Goal: Share content: Share content

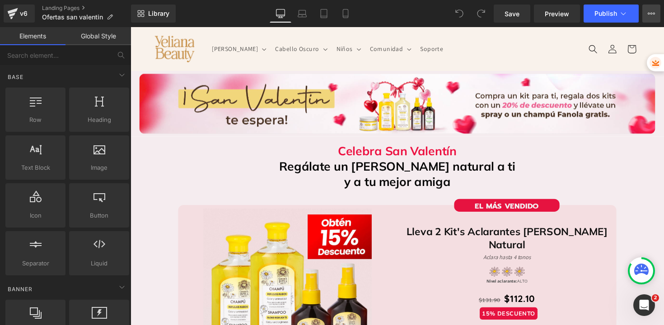
click at [652, 17] on icon at bounding box center [651, 13] width 7 height 7
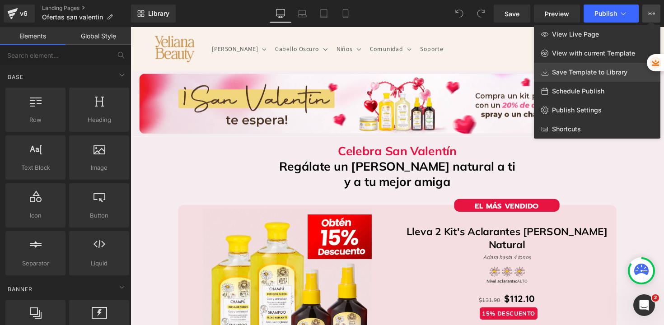
click at [582, 72] on span "Save Template to Library" at bounding box center [589, 72] width 75 height 8
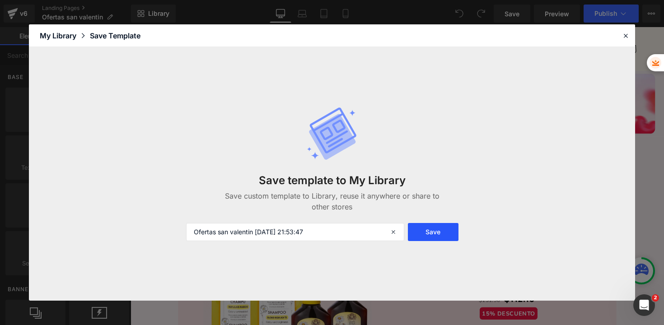
click at [429, 237] on button "Save" at bounding box center [433, 232] width 51 height 18
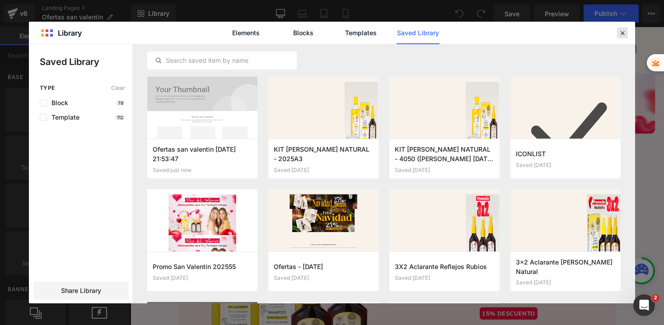
click at [620, 36] on icon at bounding box center [623, 33] width 8 height 8
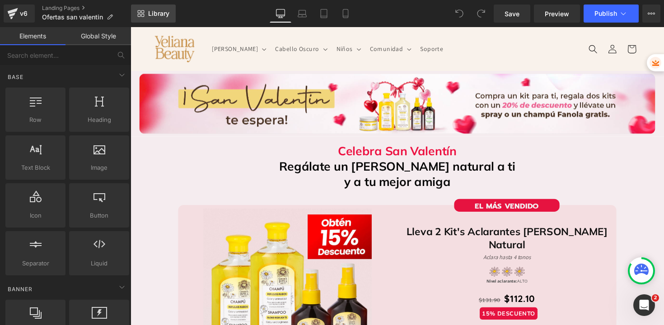
click at [163, 14] on span "Library" at bounding box center [158, 13] width 21 height 8
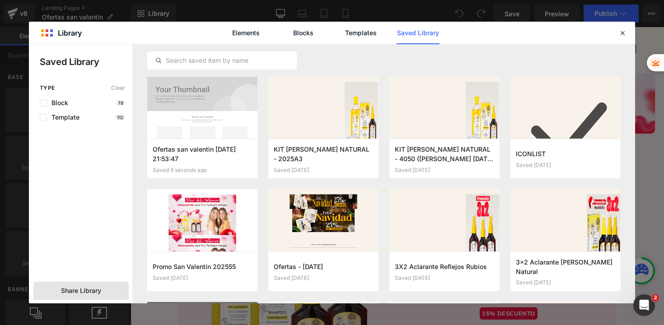
click at [95, 288] on span "Share Library" at bounding box center [81, 290] width 40 height 9
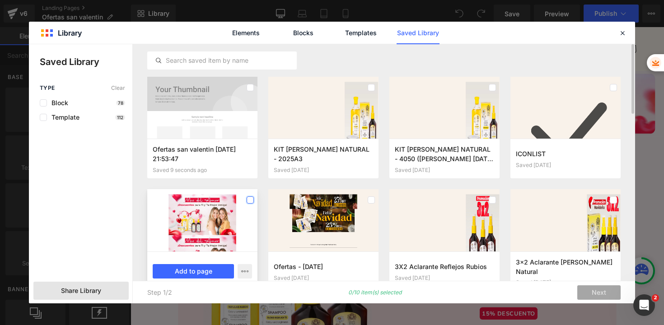
click at [253, 201] on label at bounding box center [250, 200] width 7 height 7
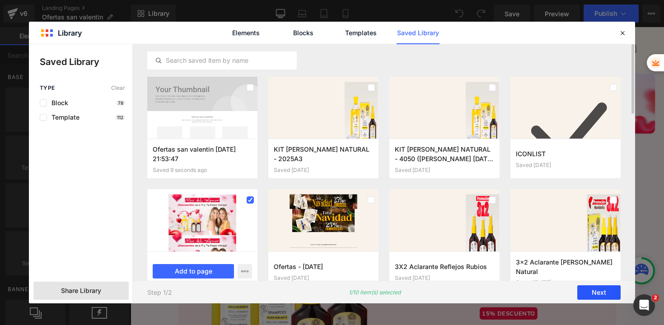
click at [607, 291] on button "Next" at bounding box center [598, 293] width 43 height 14
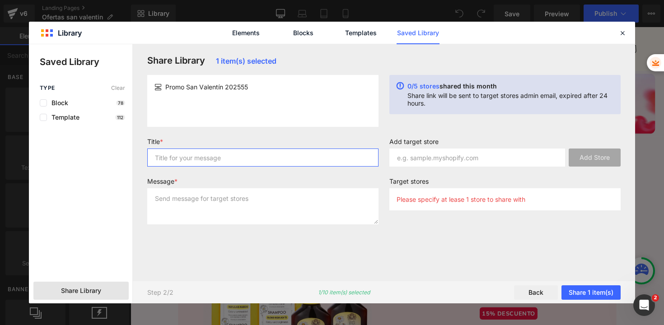
click at [180, 163] on input "text" at bounding box center [262, 158] width 231 height 18
drag, startPoint x: 224, startPoint y: 157, endPoint x: 217, endPoint y: 156, distance: 6.9
click at [217, 156] on input "tempplate san valentín" at bounding box center [262, 158] width 231 height 18
drag, startPoint x: 228, startPoint y: 157, endPoint x: 144, endPoint y: 157, distance: 84.0
click at [144, 157] on div "Title * tempplate san valentin" at bounding box center [263, 156] width 242 height 36
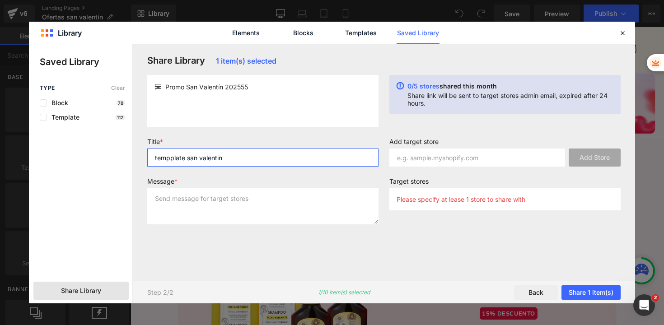
type input "tempplate san valentin"
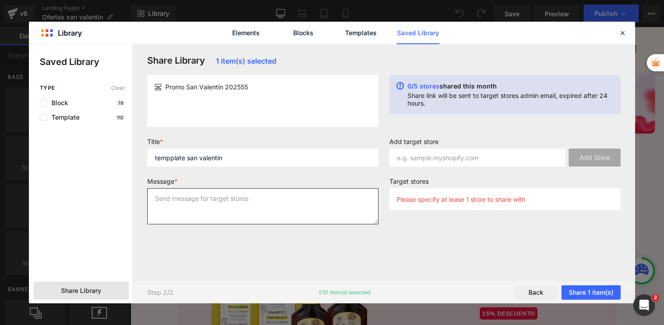
click at [176, 202] on textarea at bounding box center [262, 206] width 231 height 36
paste textarea "tempplate san valentin"
type textarea "tempplate san valentin"
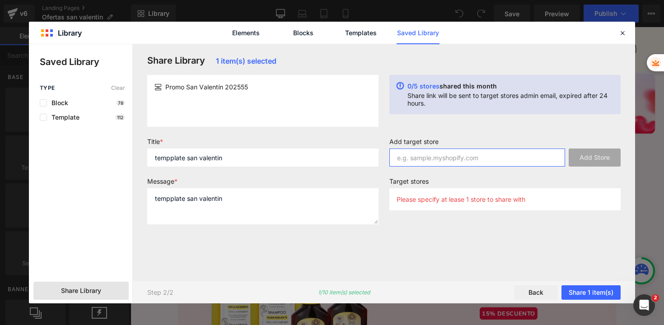
click at [438, 160] on input "text" at bounding box center [477, 158] width 176 height 18
type input "[DOMAIN_NAME]"
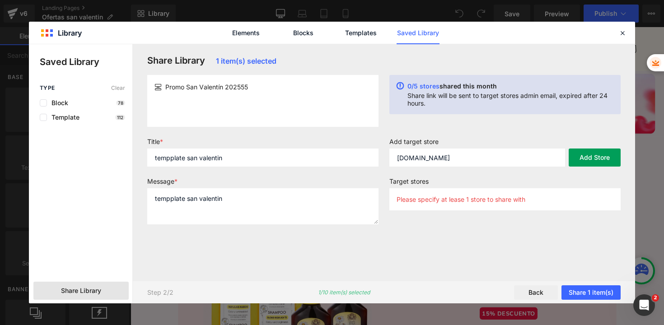
click at [593, 164] on button "Add Store" at bounding box center [595, 158] width 52 height 18
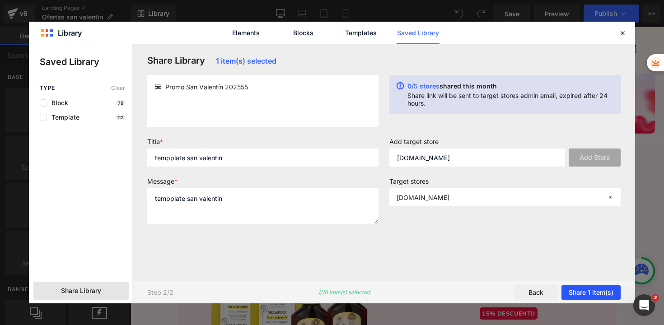
click at [584, 291] on button "Share 1 item(s)" at bounding box center [591, 293] width 59 height 14
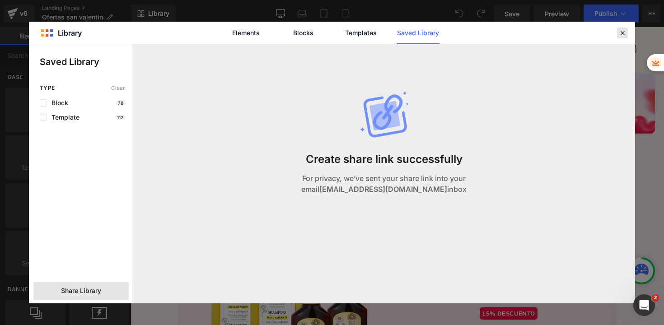
click at [624, 33] on icon at bounding box center [623, 33] width 8 height 8
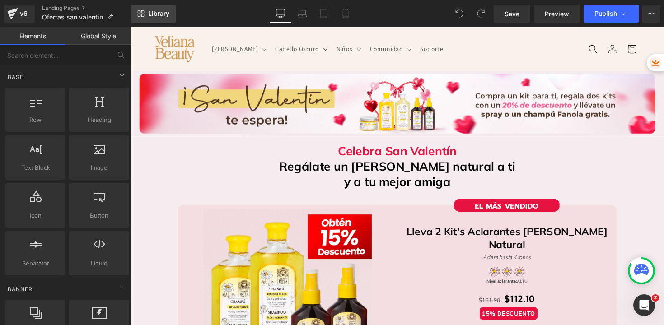
click at [149, 14] on span "Library" at bounding box center [158, 13] width 21 height 8
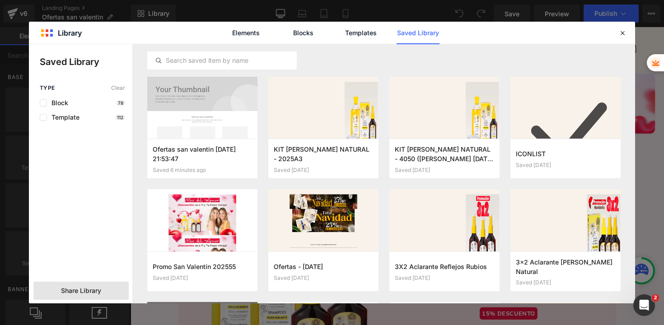
click at [113, 284] on div "Share Library" at bounding box center [80, 291] width 95 height 18
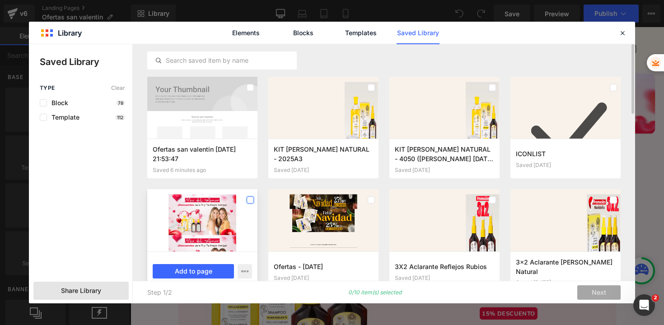
click at [252, 201] on label at bounding box center [250, 200] width 7 height 7
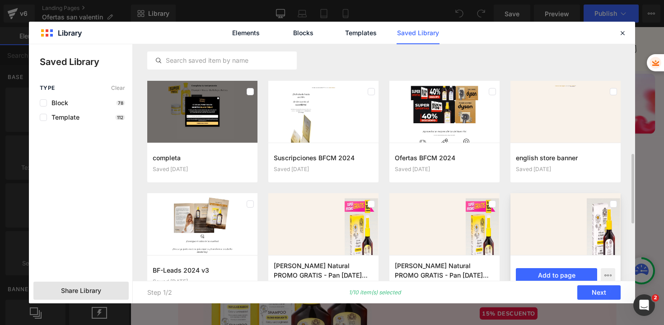
scroll to position [261, 0]
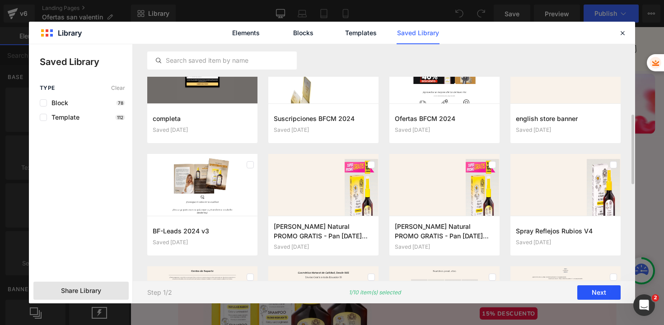
click at [605, 295] on button "Next" at bounding box center [598, 293] width 43 height 14
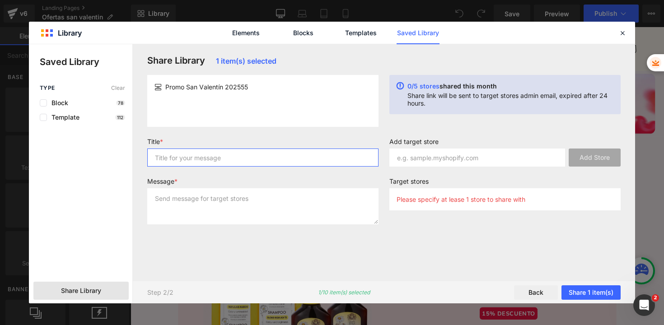
click at [269, 153] on input "text" at bounding box center [262, 158] width 231 height 18
type input "template"
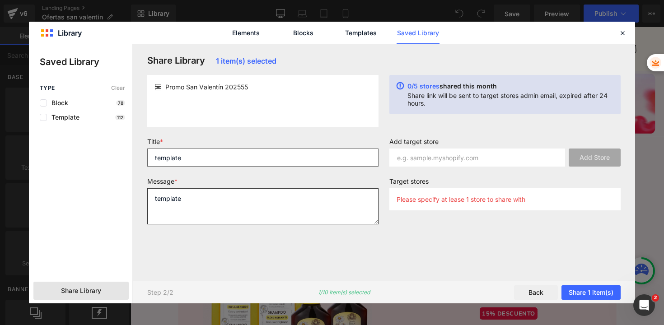
type textarea "template"
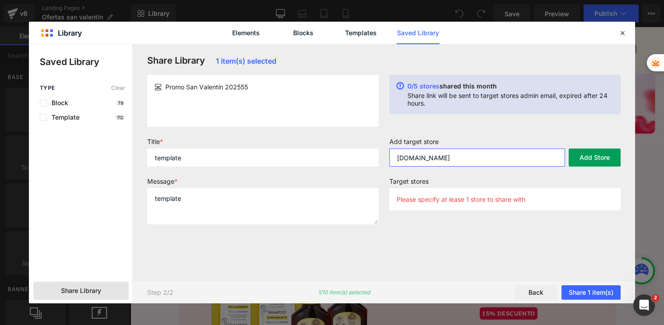
type input "[DOMAIN_NAME]"
click at [581, 160] on button "Add Store" at bounding box center [595, 158] width 52 height 18
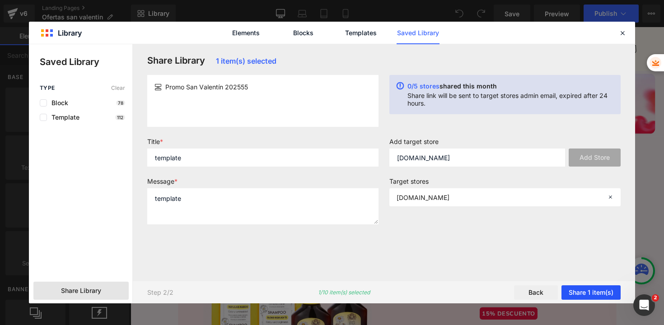
click at [586, 292] on button "Share 1 item(s)" at bounding box center [591, 293] width 59 height 14
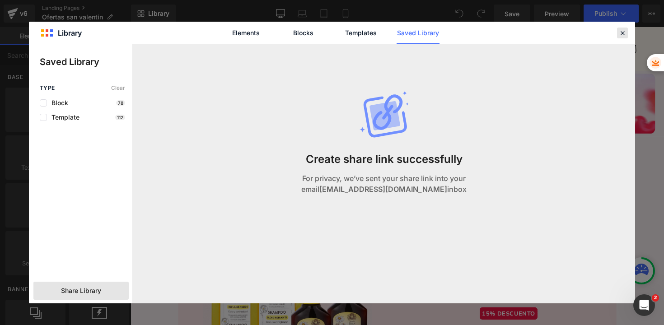
click at [623, 36] on icon at bounding box center [623, 33] width 8 height 8
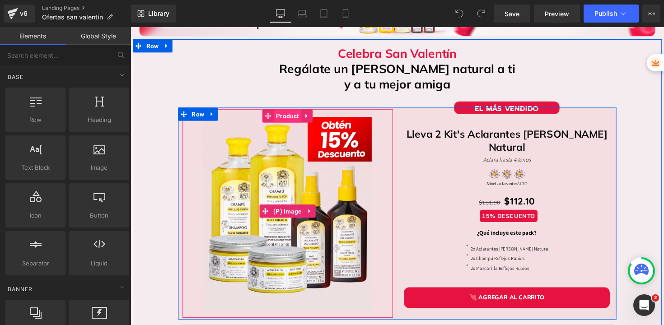
scroll to position [99, 0]
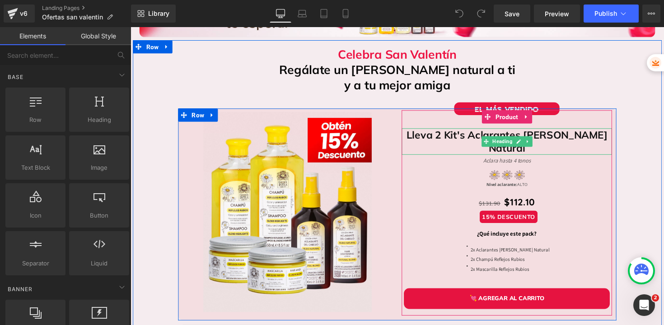
click at [459, 135] on span "Lleva 2 Kit's Aclarantes [PERSON_NAME] Natural" at bounding box center [516, 144] width 206 height 27
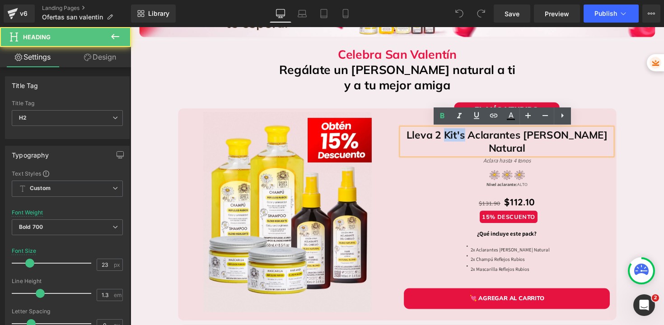
click at [459, 135] on span "Lleva 2 Kit's Aclarantes [PERSON_NAME] Natural" at bounding box center [516, 144] width 206 height 27
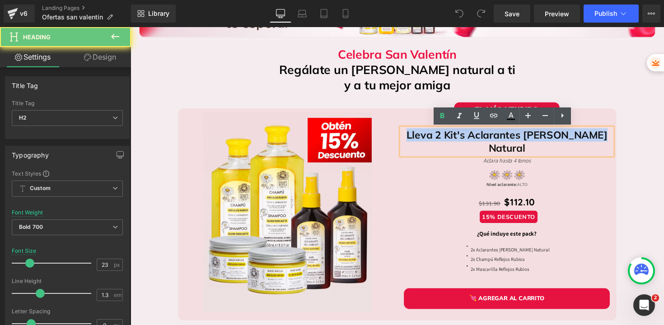
click at [459, 135] on span "Lleva 2 Kit's Aclarantes [PERSON_NAME] Natural" at bounding box center [516, 144] width 206 height 27
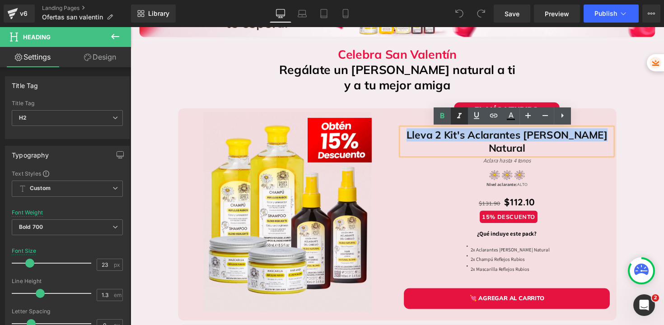
copy span "Lleva 2 Kit's Aclarantes [PERSON_NAME] Natural"
